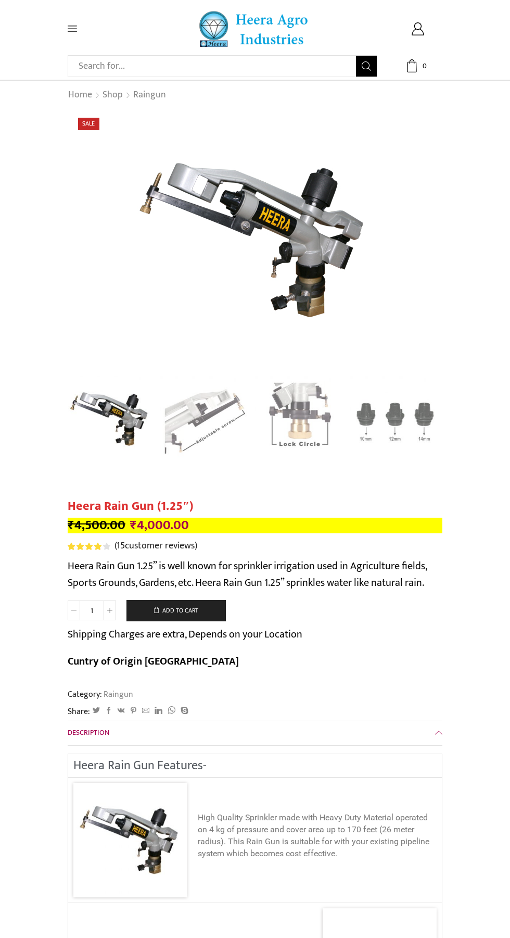
click at [142, 98] on link "Raingun" at bounding box center [150, 96] width 34 height 14
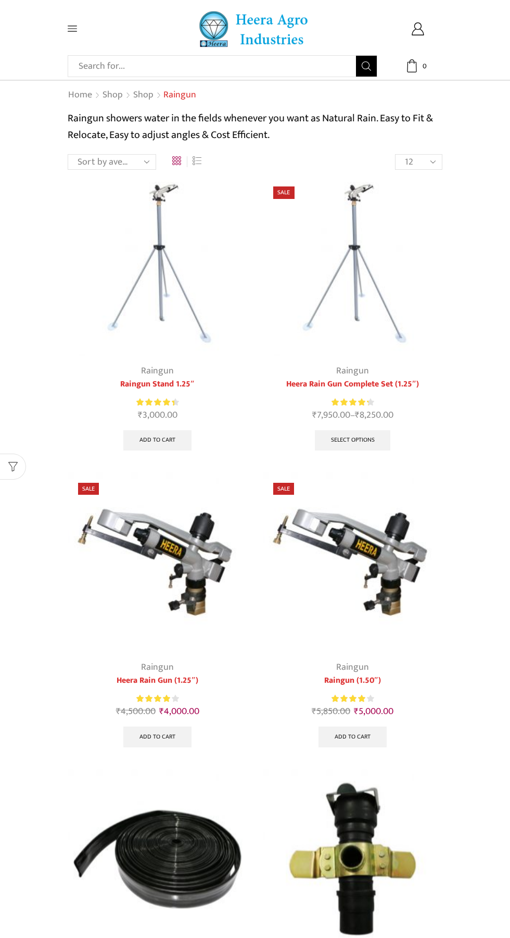
click at [184, 582] on img at bounding box center [158, 562] width 180 height 180
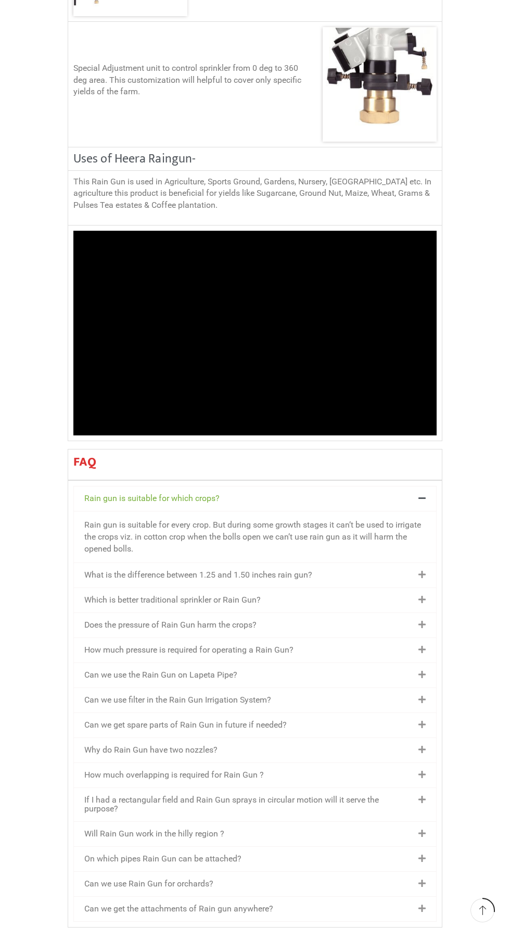
scroll to position [1145, 0]
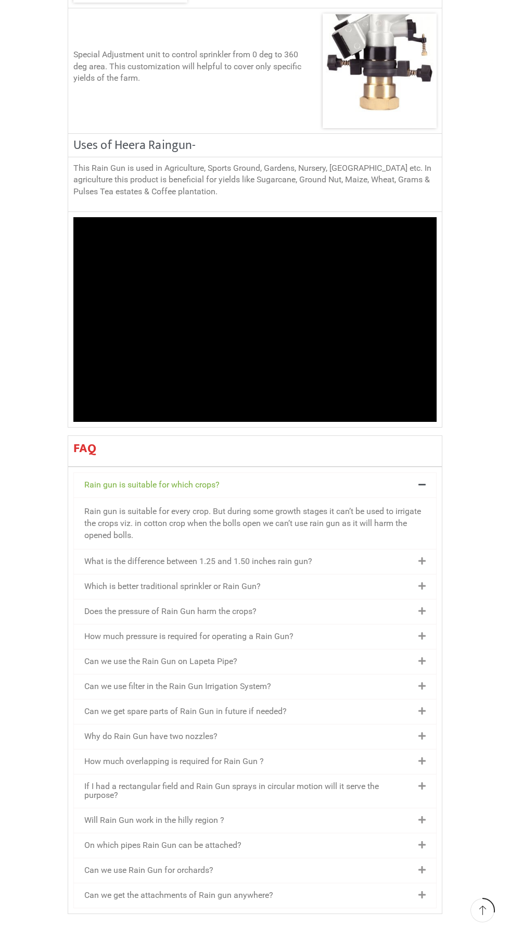
click at [361, 549] on div "What is the difference between 1.25 and 1.50 inches rain gun?" at bounding box center [255, 561] width 362 height 24
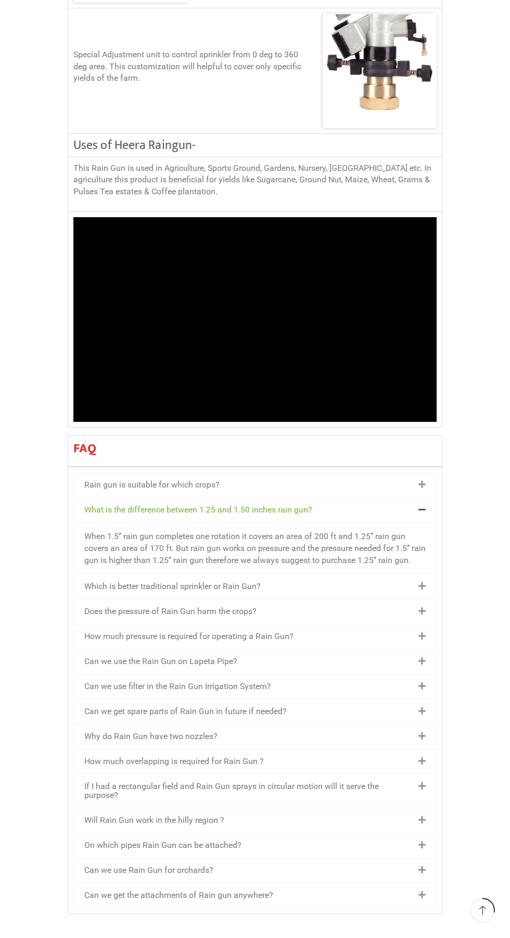
click at [329, 579] on div "Which is better traditional sprinkler or Rain Gun?" at bounding box center [255, 586] width 362 height 24
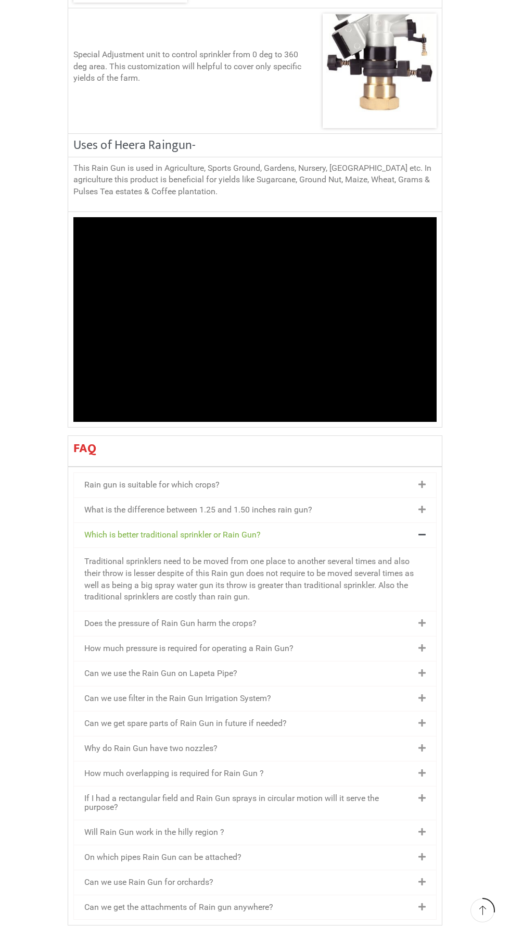
click at [310, 611] on div "Does the pressure of Rain Gun harm the crops?" at bounding box center [255, 623] width 362 height 24
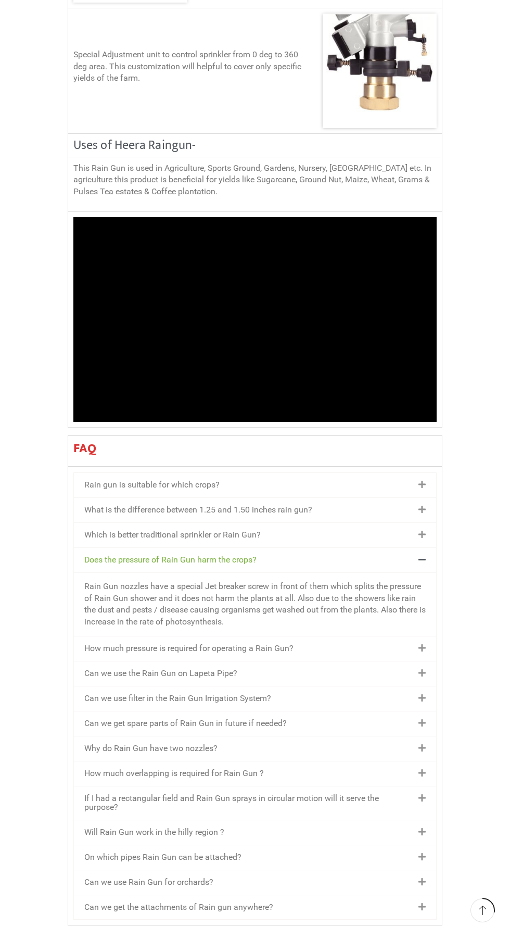
scroll to position [1107, 0]
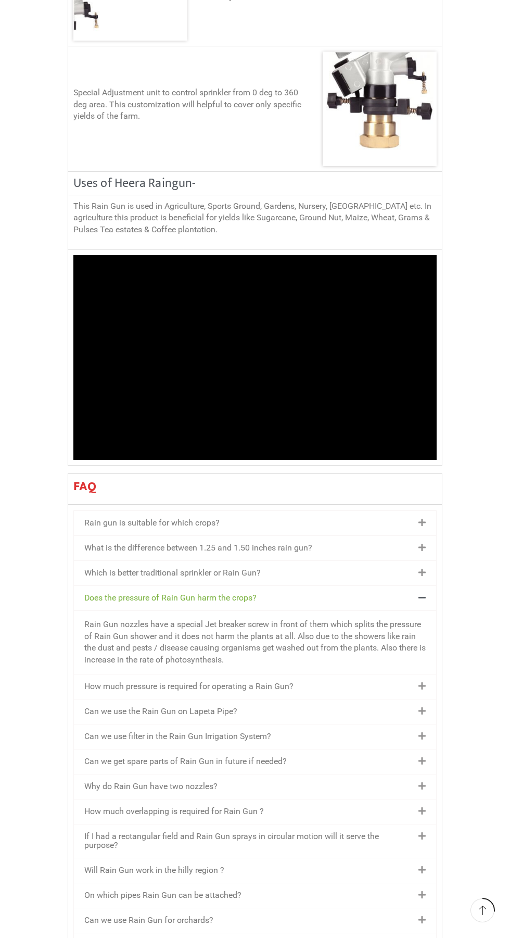
click at [364, 674] on div "How much pressure is required for operating a Rain Gun?" at bounding box center [255, 686] width 362 height 24
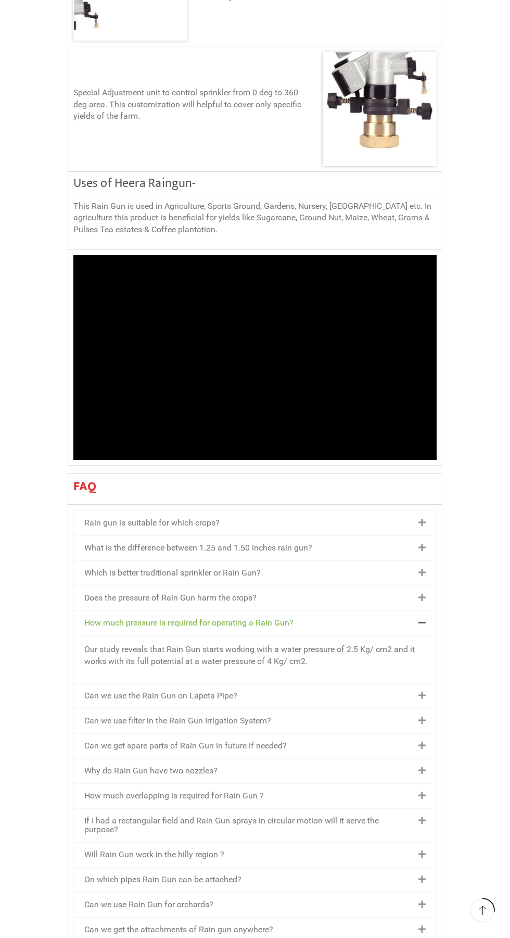
click at [327, 684] on div "Can we use the Rain Gun on Lapeta Pipe?" at bounding box center [255, 696] width 362 height 24
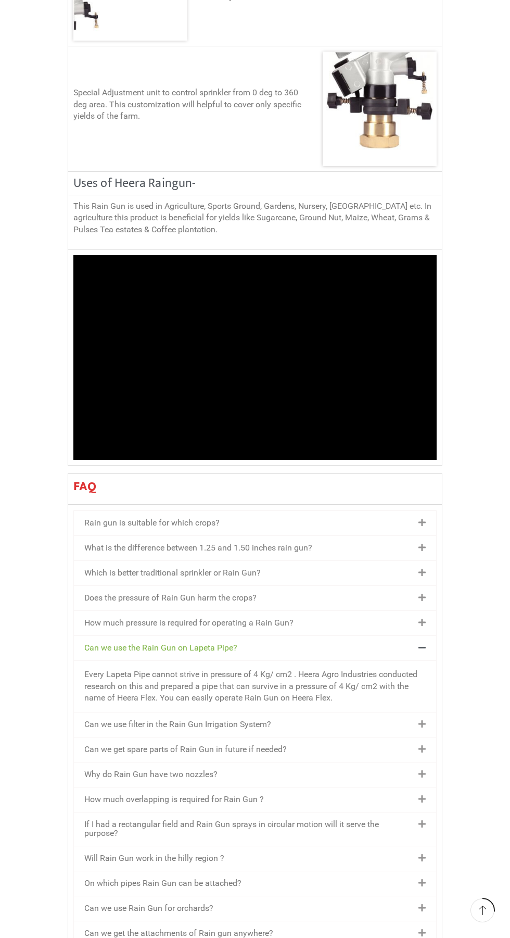
click at [319, 712] on div "Can we use filter in the Rain Gun Irrigation System?" at bounding box center [255, 724] width 362 height 24
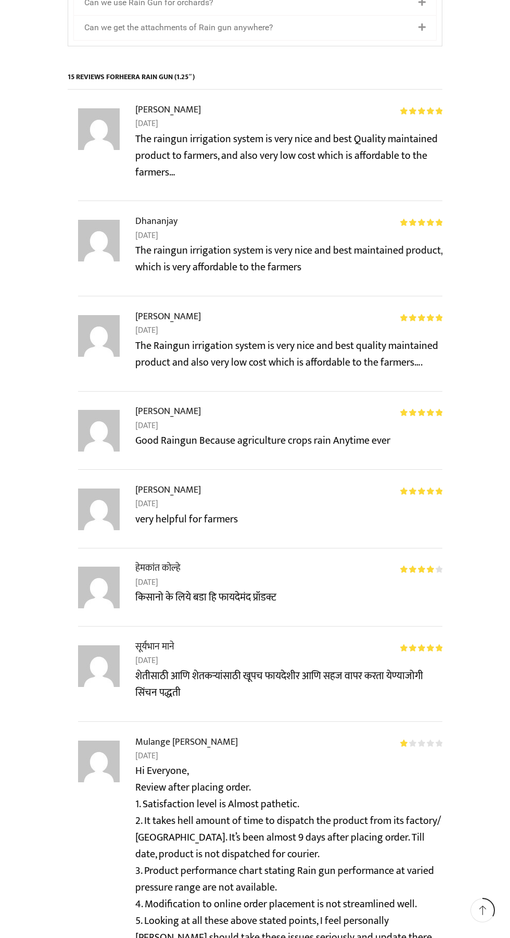
scroll to position [0, 0]
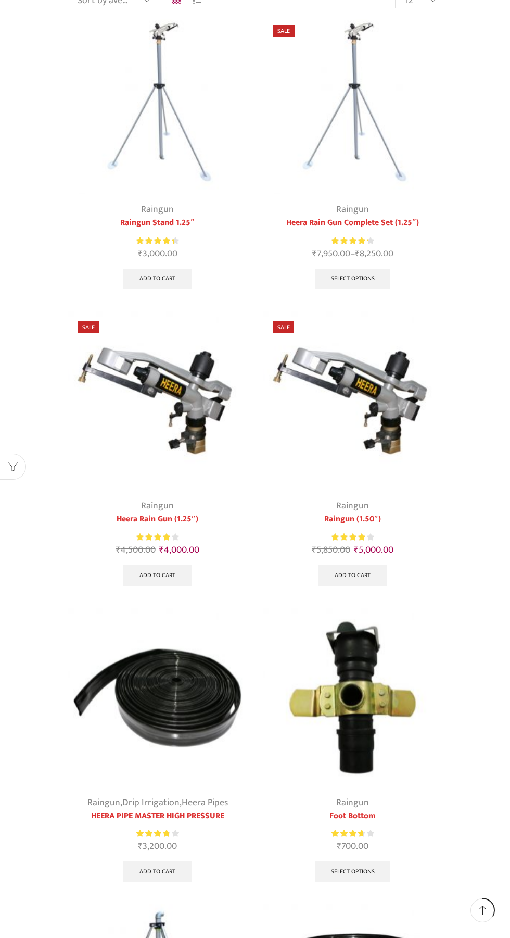
scroll to position [164, 0]
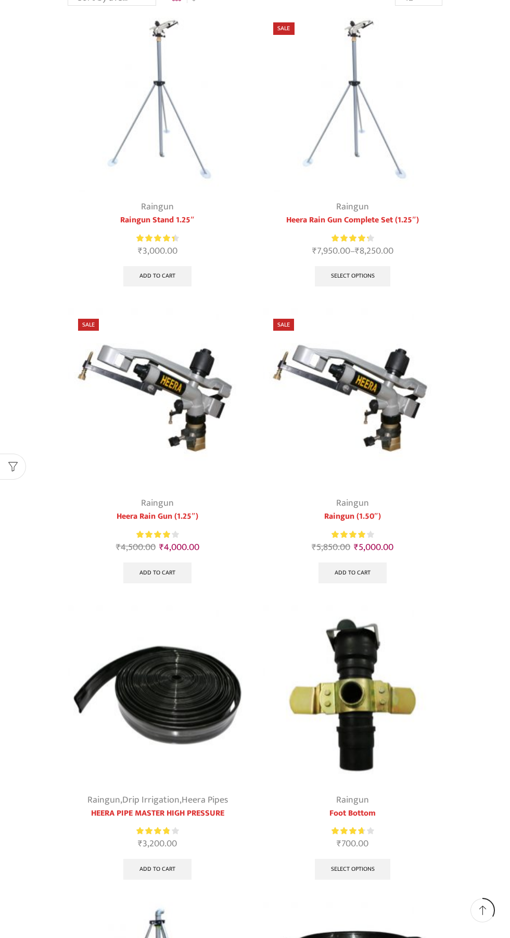
click at [356, 676] on img at bounding box center [353, 695] width 180 height 180
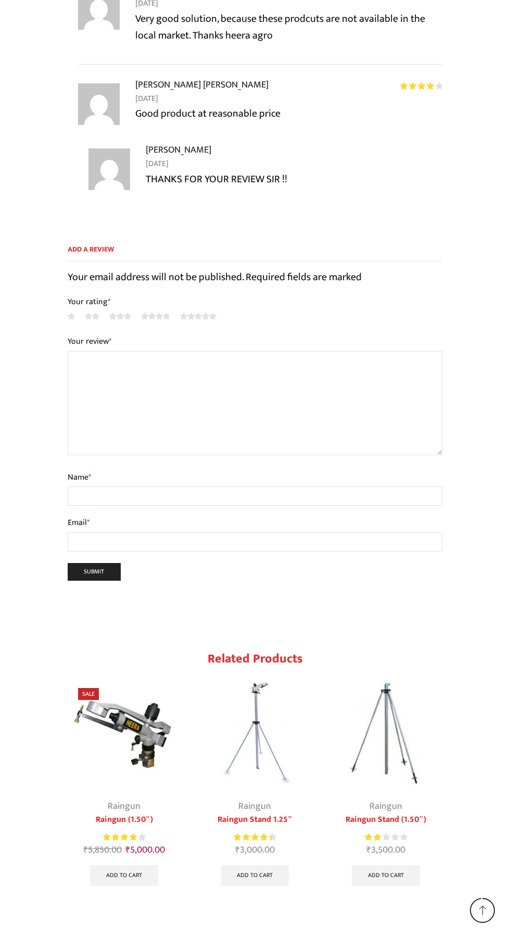
scroll to position [1662, 0]
